Goal: Download file/media

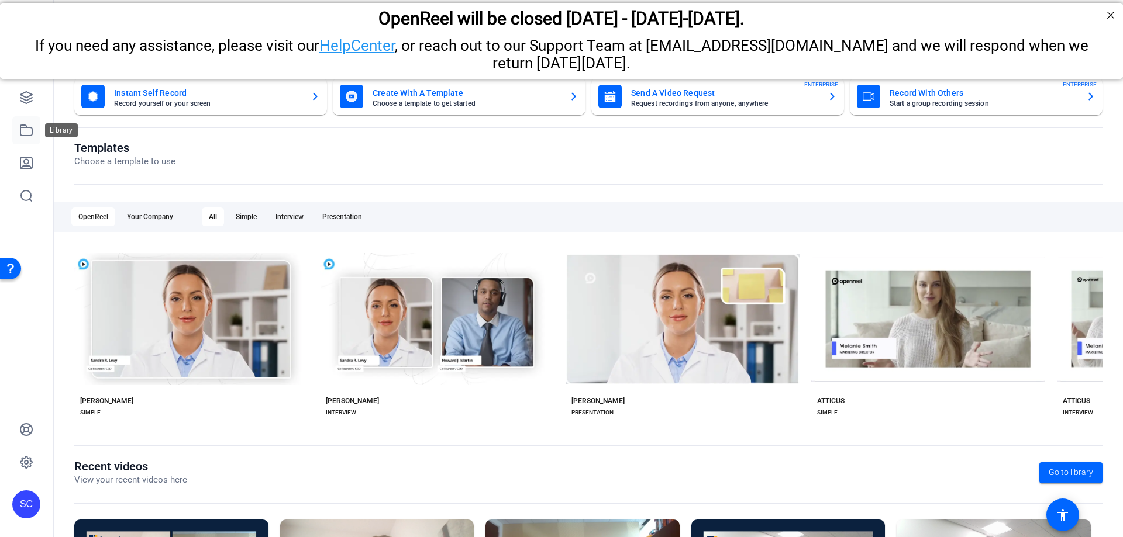
click at [20, 135] on icon at bounding box center [26, 130] width 12 height 11
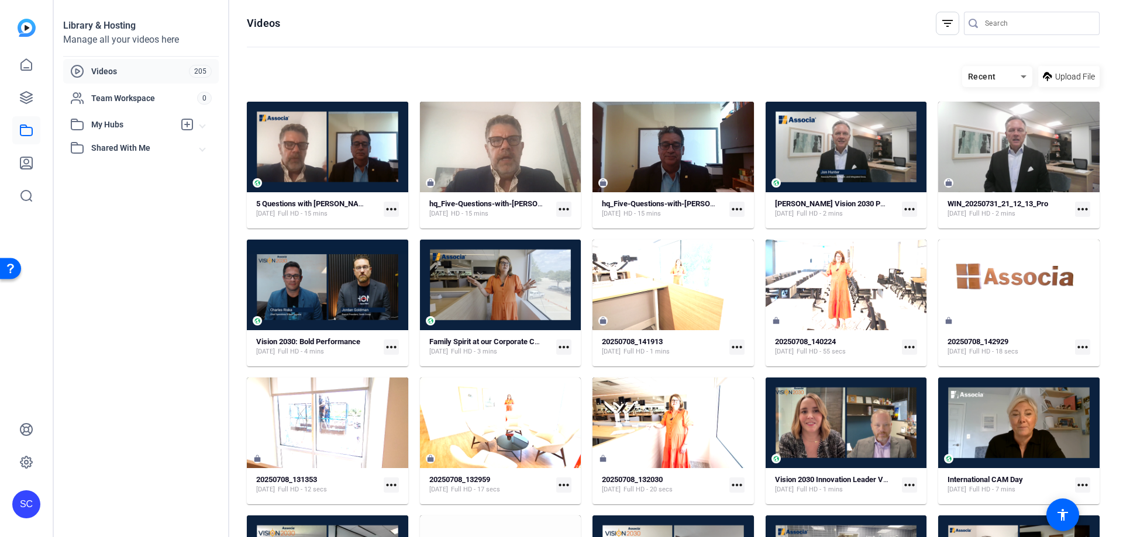
click at [385, 210] on mat-icon "more_horiz" at bounding box center [391, 209] width 15 height 15
click at [410, 239] on span "Download" at bounding box center [416, 241] width 49 height 14
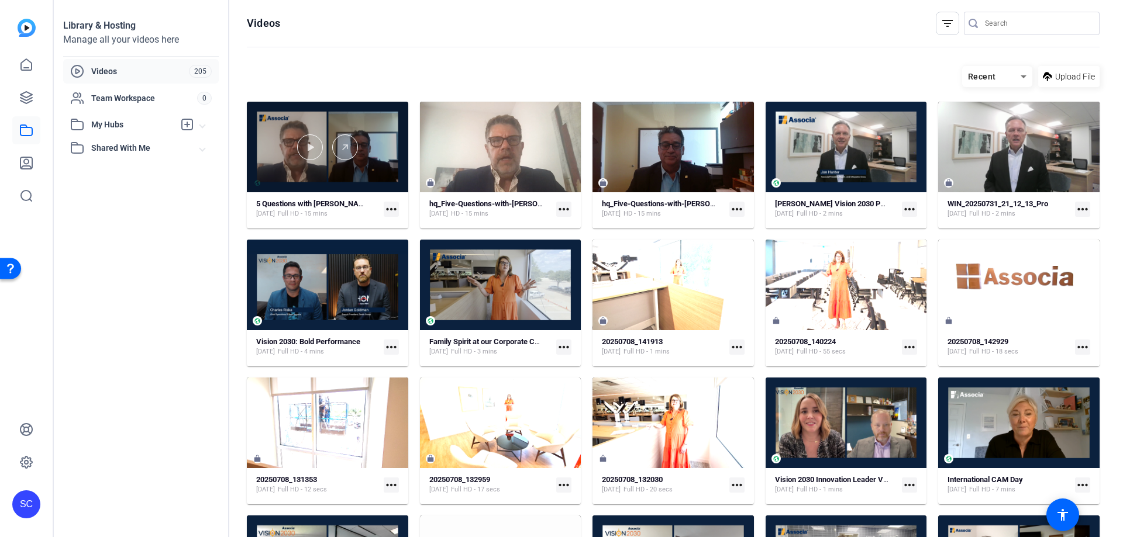
click at [324, 159] on div at bounding box center [327, 147] width 161 height 26
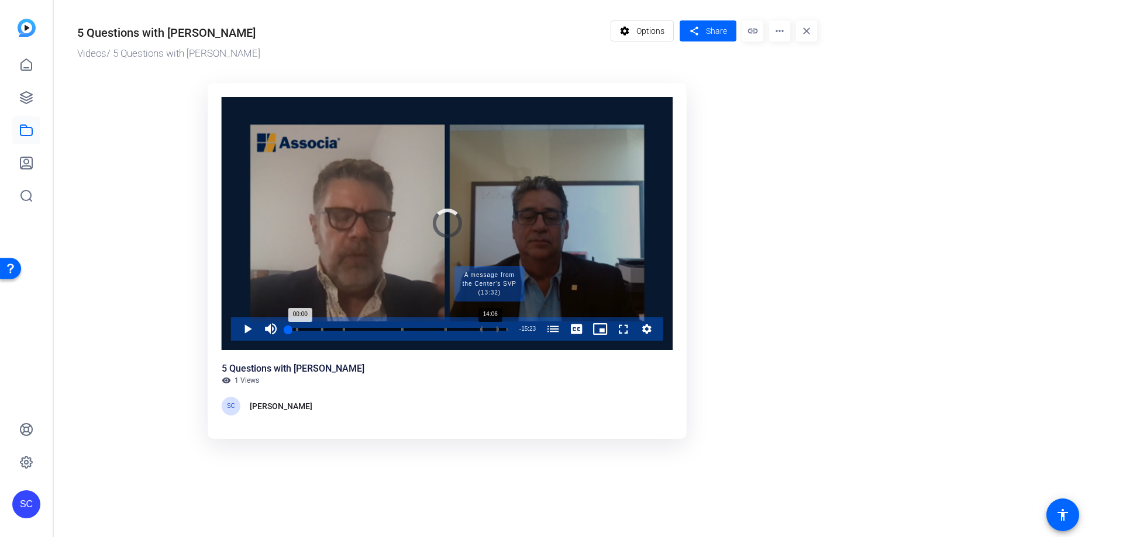
click at [489, 330] on div "Progress Bar" at bounding box center [489, 329] width 16 height 6
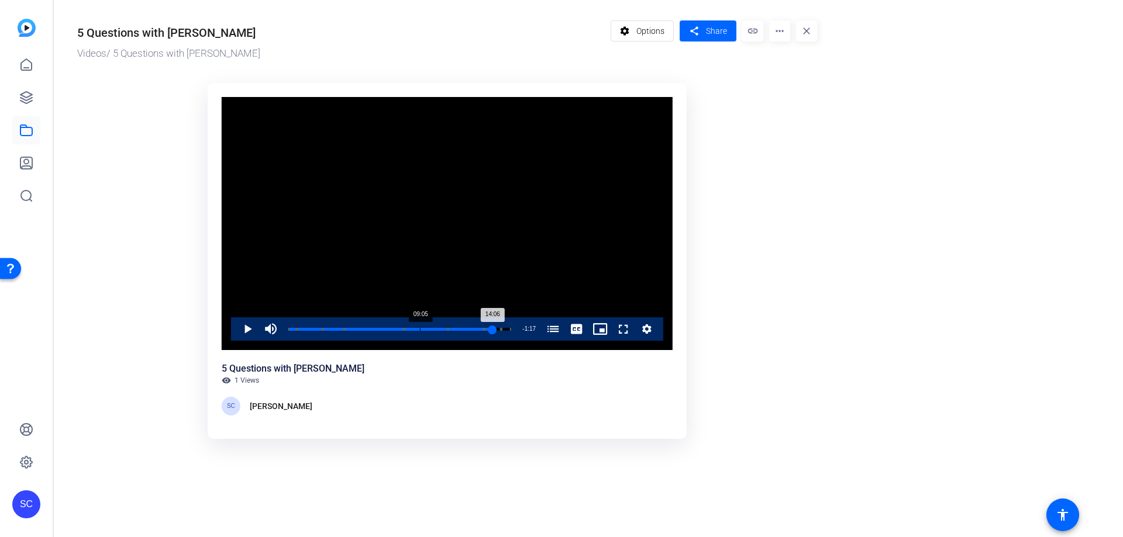
click at [420, 327] on div "Loaded : 92.20% 09:05 14:06 Five Questions With and I'm Excited For My Guest [D…" at bounding box center [399, 328] width 234 height 23
click at [236, 328] on span "Video Player" at bounding box center [236, 328] width 0 height 23
click at [236, 330] on span "Video Player" at bounding box center [236, 328] width 0 height 23
click at [236, 332] on span "Video Player" at bounding box center [236, 328] width 0 height 23
click at [434, 329] on div "Loaded : 67.24% 10:05 09:21 Five Questions With and I'm Excited For My Guest [D…" at bounding box center [399, 329] width 223 height 3
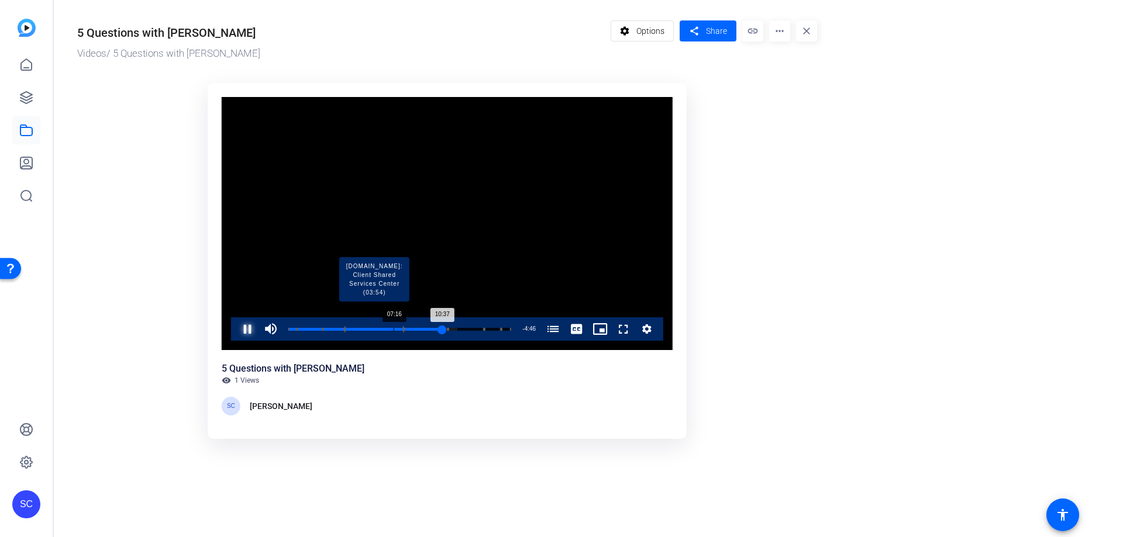
click at [393, 329] on div "Loaded : 75.91% 07:16 10:37 Five Questions With and I'm Excited For My Guest [D…" at bounding box center [399, 329] width 223 height 3
click at [236, 332] on span "Video Player" at bounding box center [236, 328] width 0 height 23
click at [386, 328] on div "Progress Bar" at bounding box center [368, 329] width 49 height 6
click at [236, 326] on span "Video Player" at bounding box center [236, 328] width 0 height 23
click at [402, 328] on div "Loaded : 54.24% 07:52 07:19 Five Questions With and I'm Excited For My Guest [D…" at bounding box center [399, 329] width 223 height 3
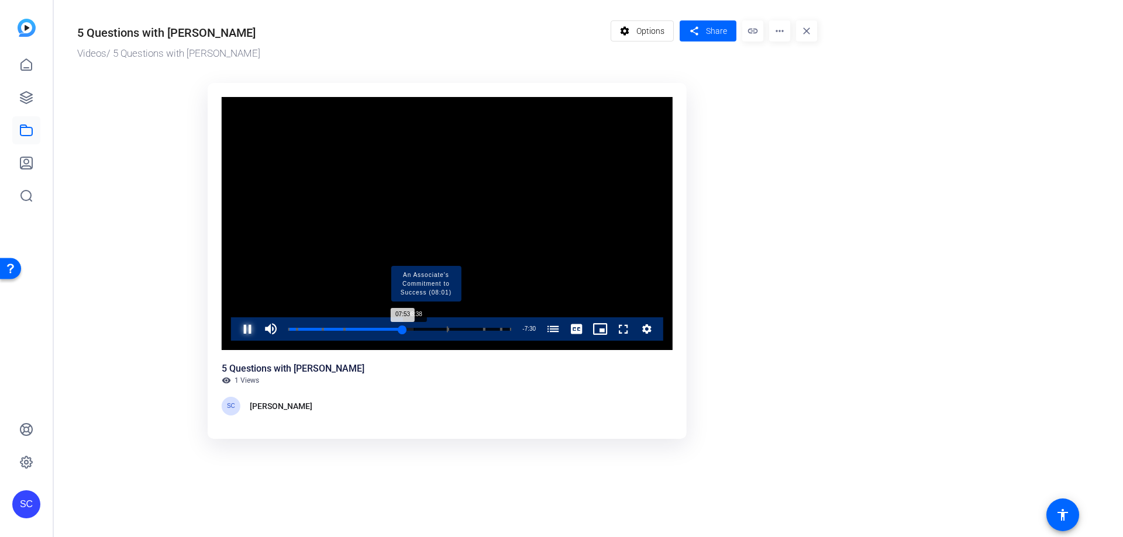
click at [414, 329] on div "Progress Bar" at bounding box center [426, 329] width 44 height 6
click at [425, 330] on div "Loaded : 64.99% 09:26 08:58 Five Questions With and I'm Excited For My Guest [D…" at bounding box center [399, 329] width 223 height 3
click at [425, 328] on div "09:27" at bounding box center [356, 329] width 137 height 3
click at [434, 329] on div "Loaded : 70.53% 10:05 09:44 Five Questions With and I'm Excited For My Guest [D…" at bounding box center [399, 329] width 223 height 3
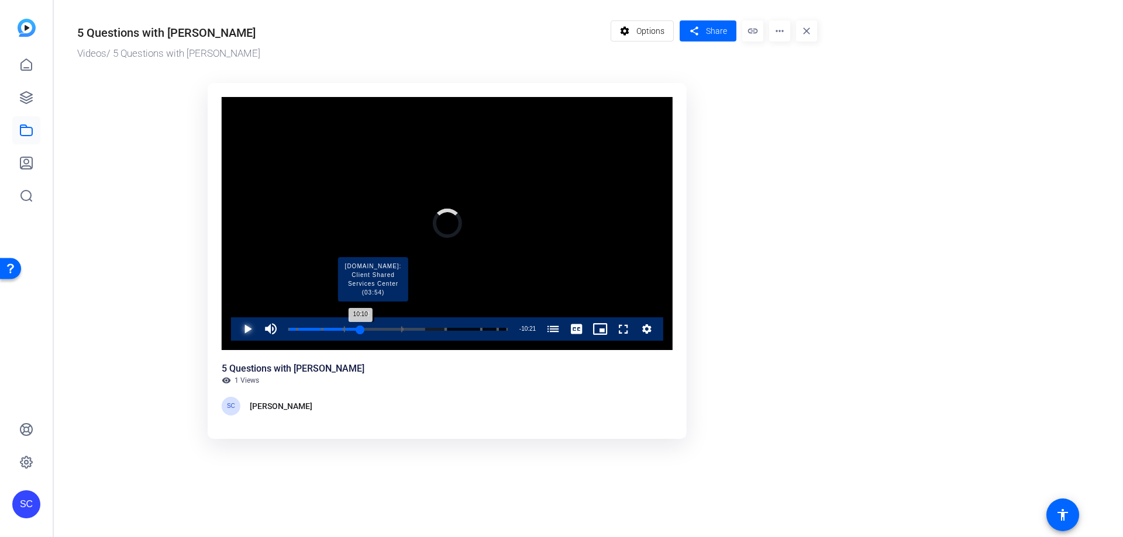
click at [361, 328] on div "Loaded : 72.61% 05:02 10:10 Five Questions With and I'm Excited For My Guest [D…" at bounding box center [397, 329] width 219 height 3
click at [236, 329] on span "Video Player" at bounding box center [236, 328] width 0 height 23
click at [236, 330] on span "Video Player" at bounding box center [236, 328] width 0 height 23
click at [236, 329] on span "Video Player" at bounding box center [236, 328] width 0 height 23
click at [236, 336] on span "Video Player" at bounding box center [236, 328] width 0 height 23
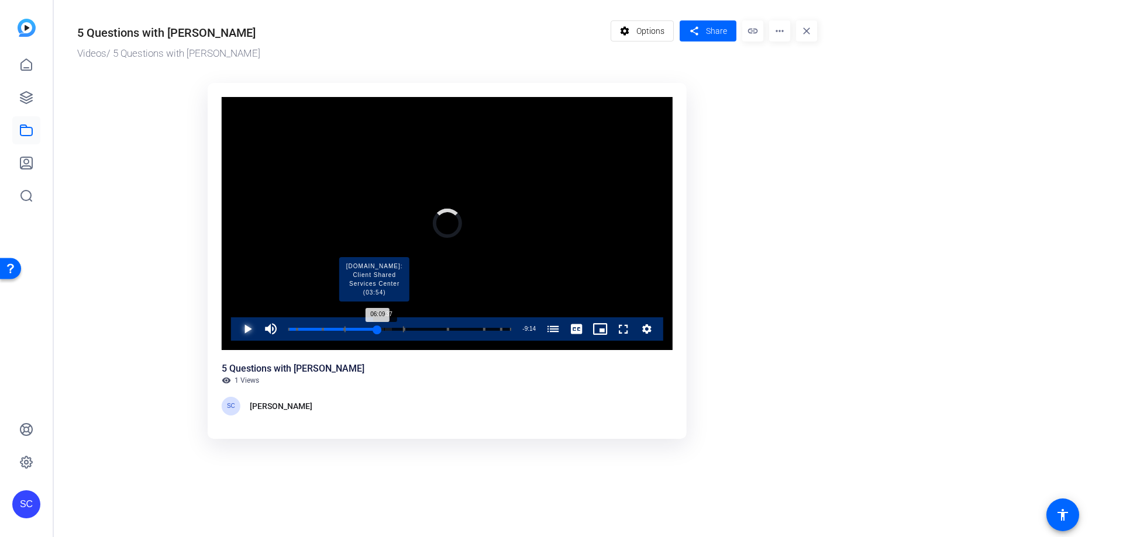
click at [384, 330] on div "Loaded : 46.62% 06:37 06:09 Five Questions With and I'm Excited For My Guest [D…" at bounding box center [399, 329] width 223 height 3
click at [391, 329] on div "Loaded : 49.91% 07:04 06:38 Five Questions With and I'm Excited For My Guest [D…" at bounding box center [399, 329] width 223 height 3
click at [398, 328] on div "Loaded : 53.20% 07:35 07:07 Five Questions With and I'm Excited For My Guest [D…" at bounding box center [399, 329] width 223 height 3
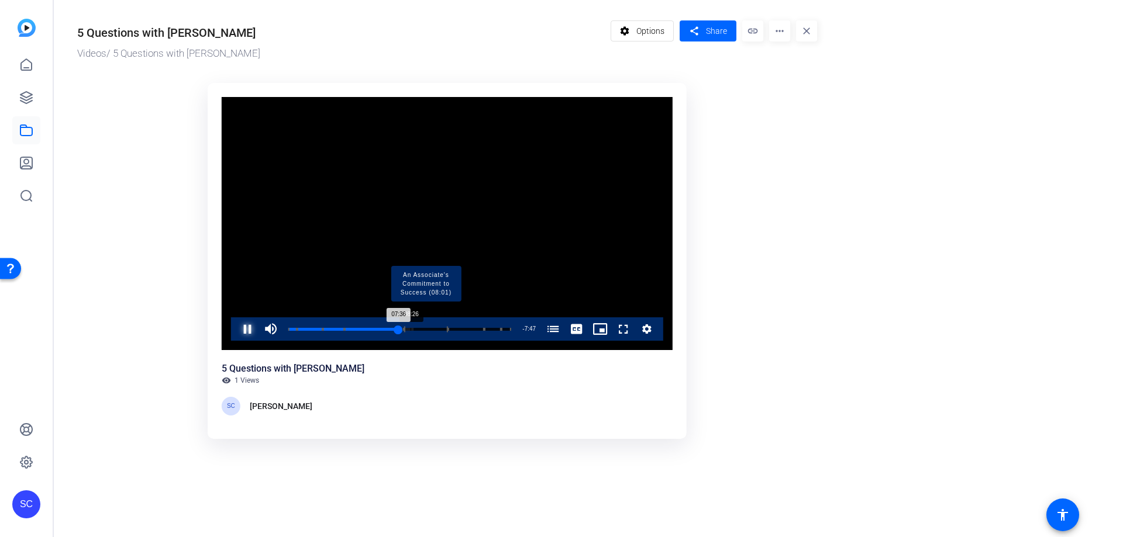
click at [410, 328] on div "Loaded : 56.32% 08:26 07:36 Five Questions With and I'm Excited For My Guest [D…" at bounding box center [399, 329] width 223 height 3
click at [236, 328] on span "Video Player" at bounding box center [236, 328] width 0 height 23
click at [236, 330] on span "Video Player" at bounding box center [236, 328] width 0 height 23
click at [236, 332] on span "Video Player" at bounding box center [236, 328] width 0 height 23
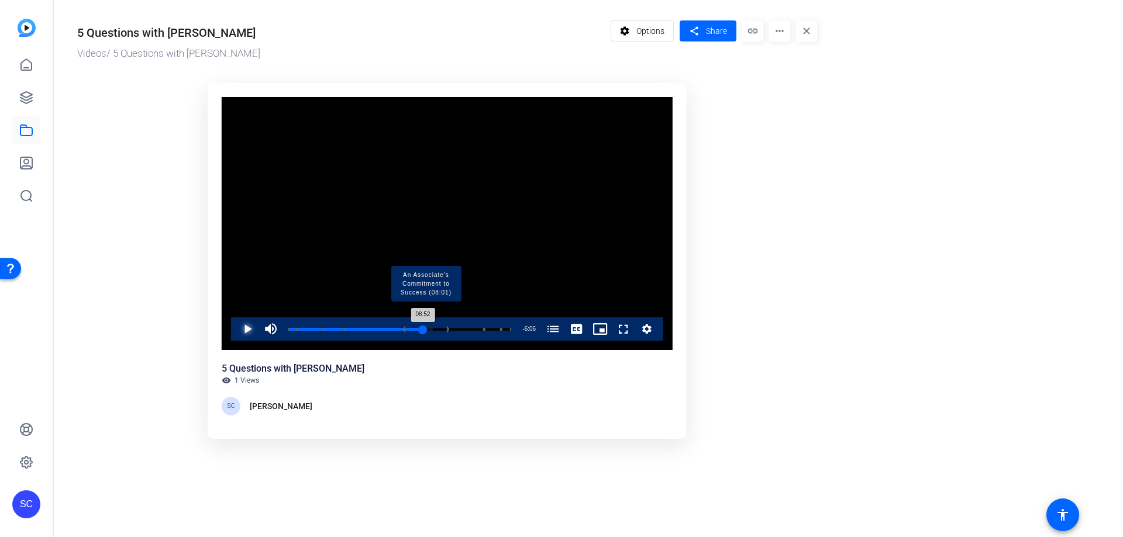
click at [423, 330] on div "Loaded : 64.99% 09:17 08:52 Five Questions With and I'm Excited For My Guest [D…" at bounding box center [399, 329] width 223 height 3
click at [429, 330] on div "Loaded : 67.24% 09:43 09:19 Five Questions With and I'm Excited For My Guest [D…" at bounding box center [399, 329] width 223 height 3
click at [443, 329] on div "Progress Bar" at bounding box center [426, 329] width 44 height 6
click at [453, 328] on div "Loaded : 72.61% 11:23 10:40 Five Questions With and I'm Excited For My Guest [D…" at bounding box center [399, 329] width 223 height 3
click at [466, 329] on div "Loaded : 75.91% 12:16 11:23 Five Questions With and I'm Excited For My Guest [D…" at bounding box center [399, 329] width 223 height 3
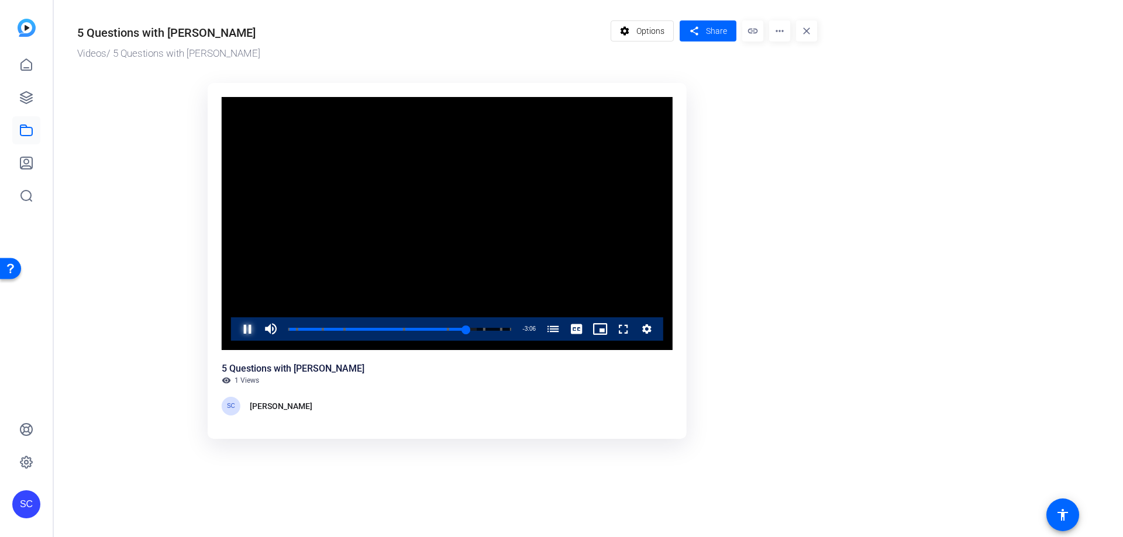
click at [236, 330] on span "Video Player" at bounding box center [236, 328] width 0 height 23
